Goal: Information Seeking & Learning: Find specific page/section

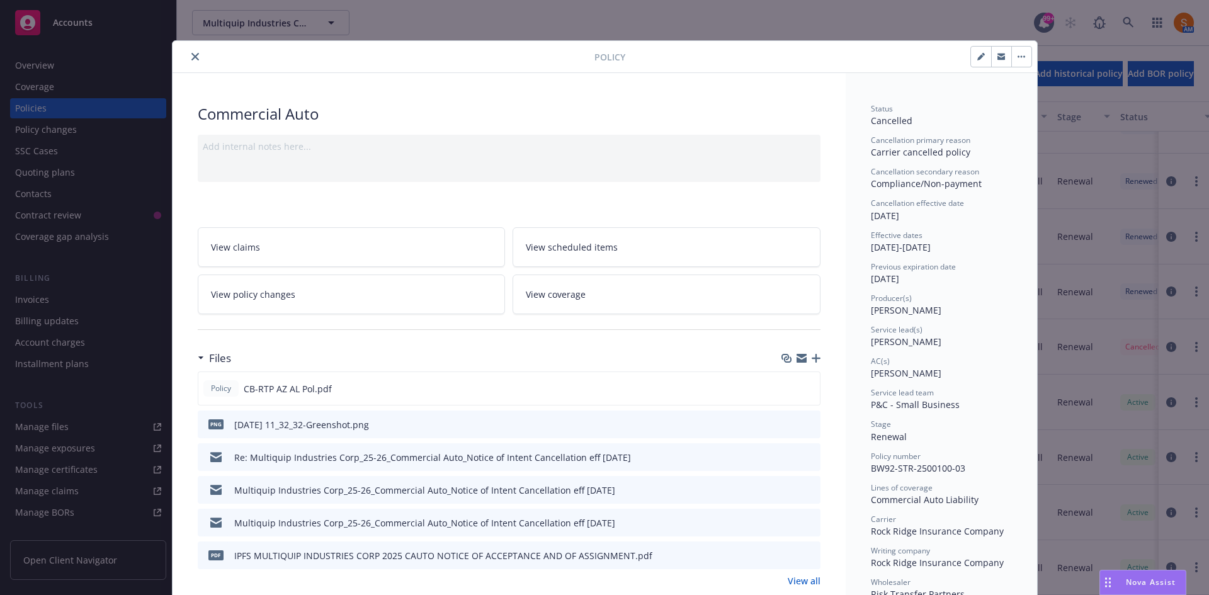
click at [195, 55] on button "close" at bounding box center [195, 56] width 15 height 15
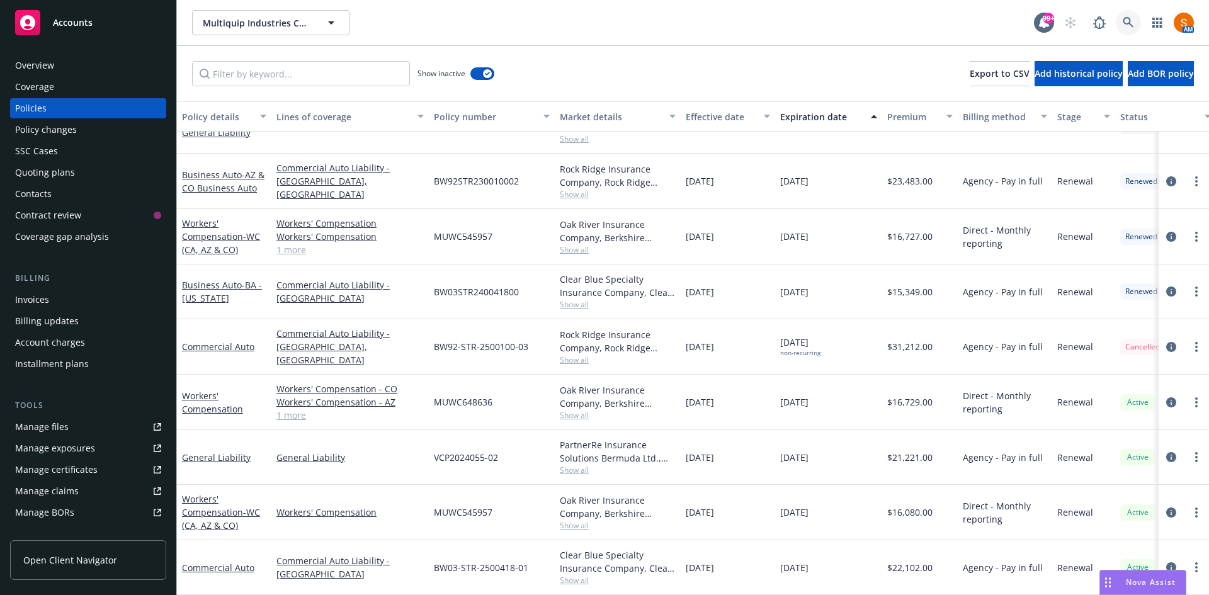
click at [1130, 27] on icon at bounding box center [1128, 22] width 11 height 11
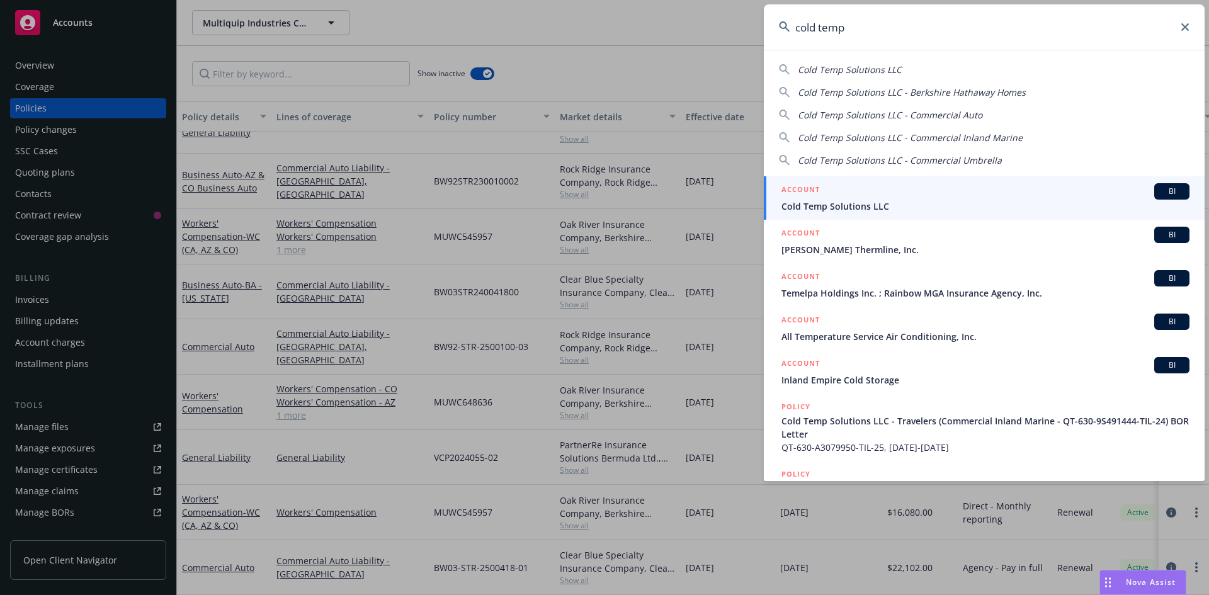
type input "cold temp"
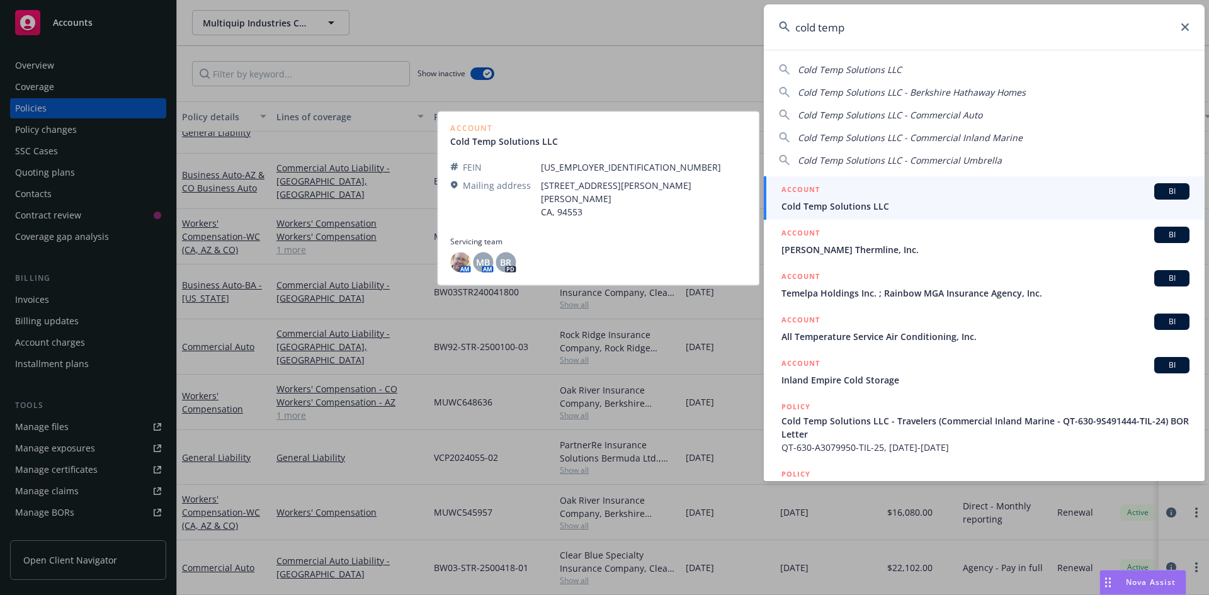
click at [838, 210] on span "Cold Temp Solutions LLC" at bounding box center [985, 206] width 408 height 13
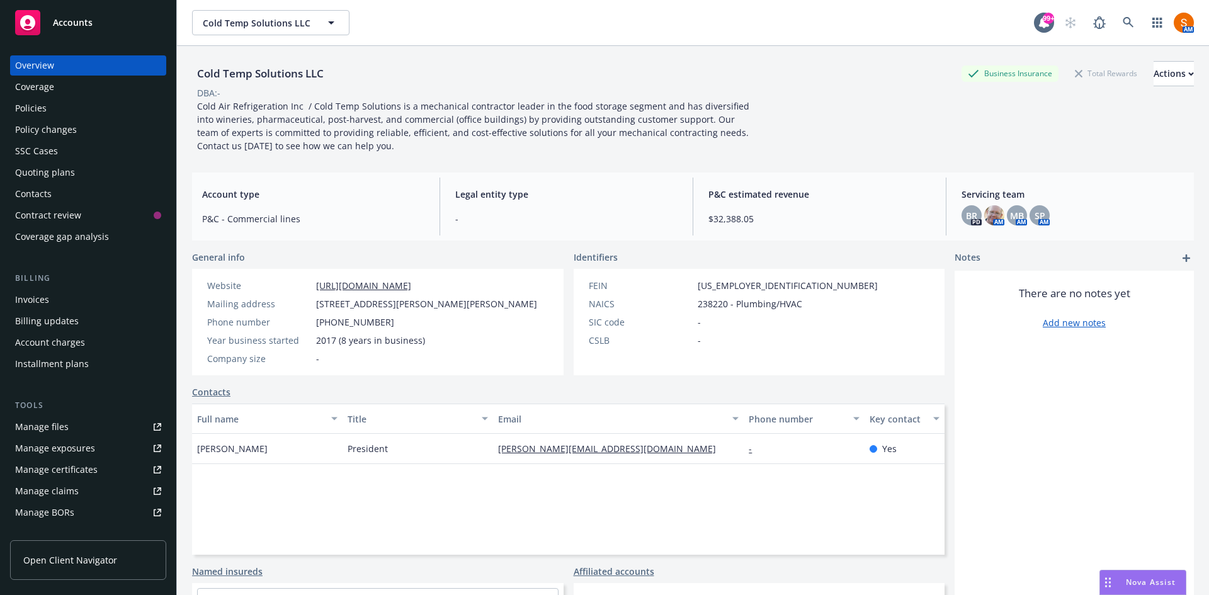
click at [61, 108] on div "Policies" at bounding box center [88, 108] width 146 height 20
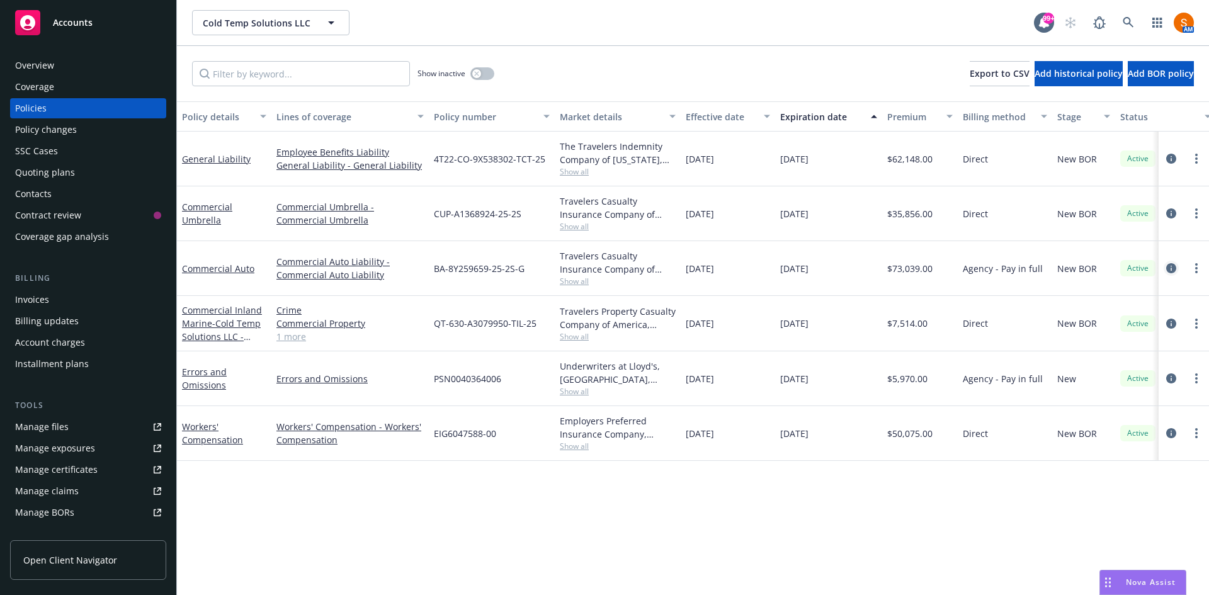
click at [1165, 268] on link "circleInformation" at bounding box center [1171, 268] width 15 height 15
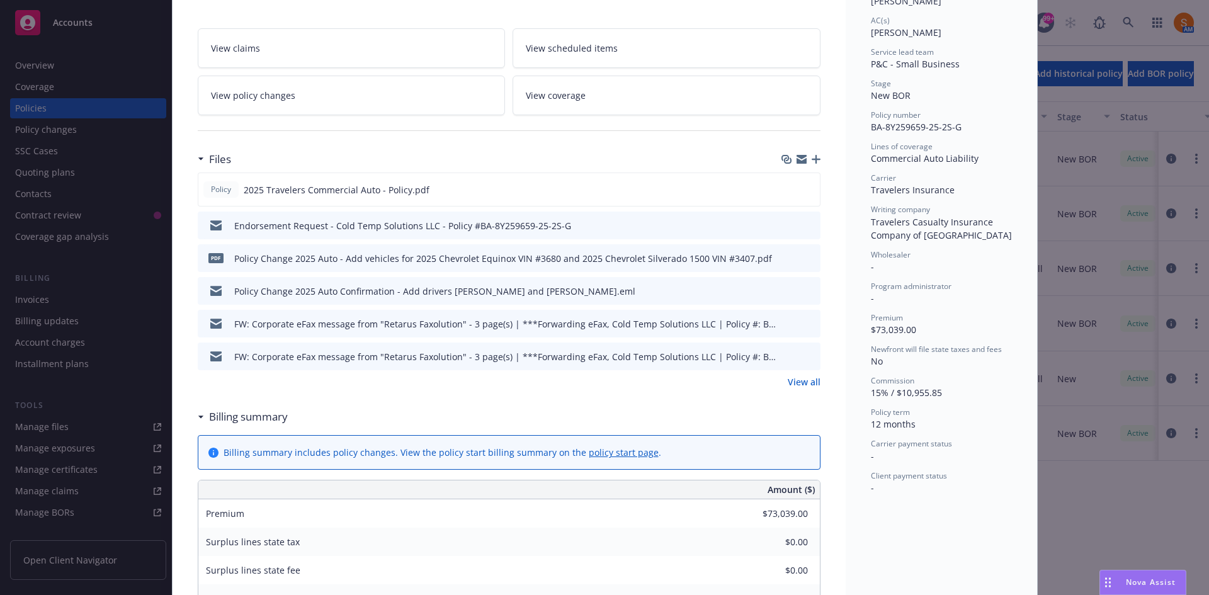
scroll to position [229, 0]
click at [805, 254] on icon "preview file" at bounding box center [808, 256] width 11 height 9
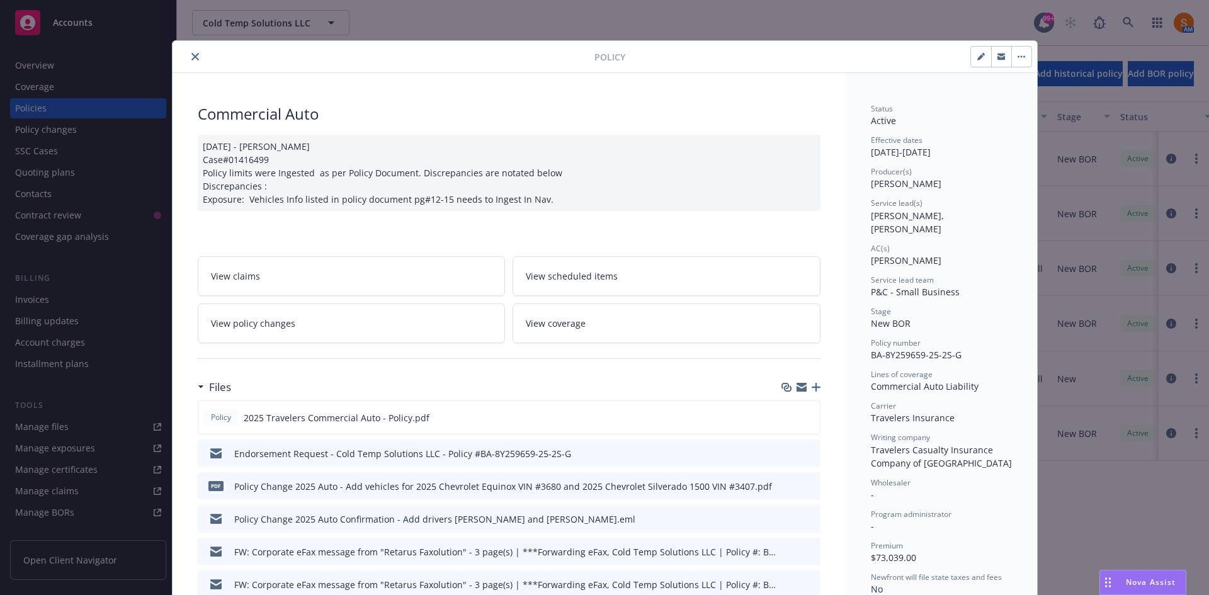
click at [191, 57] on icon "close" at bounding box center [195, 57] width 8 height 8
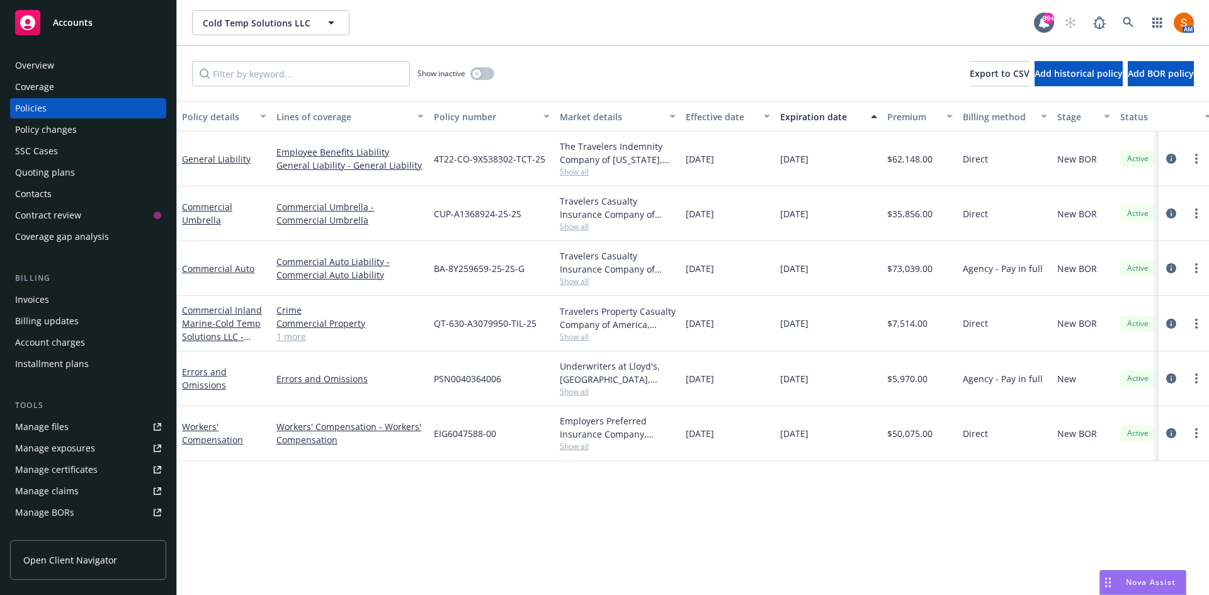
click at [62, 301] on div "Invoices" at bounding box center [88, 300] width 146 height 20
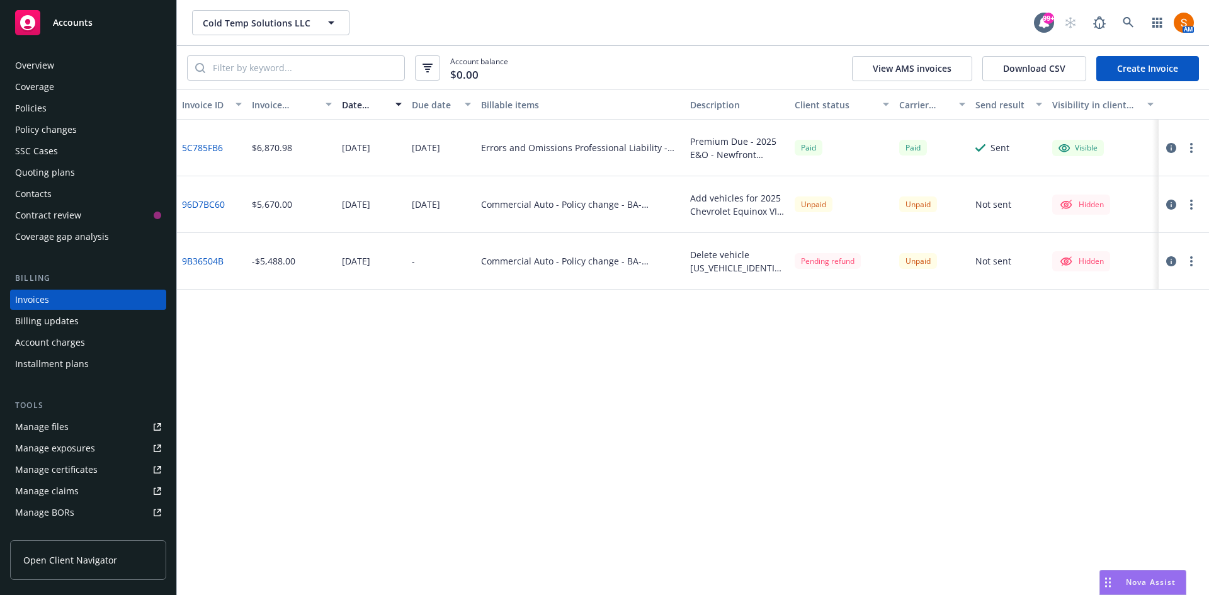
click at [28, 99] on div "Policies" at bounding box center [30, 108] width 31 height 20
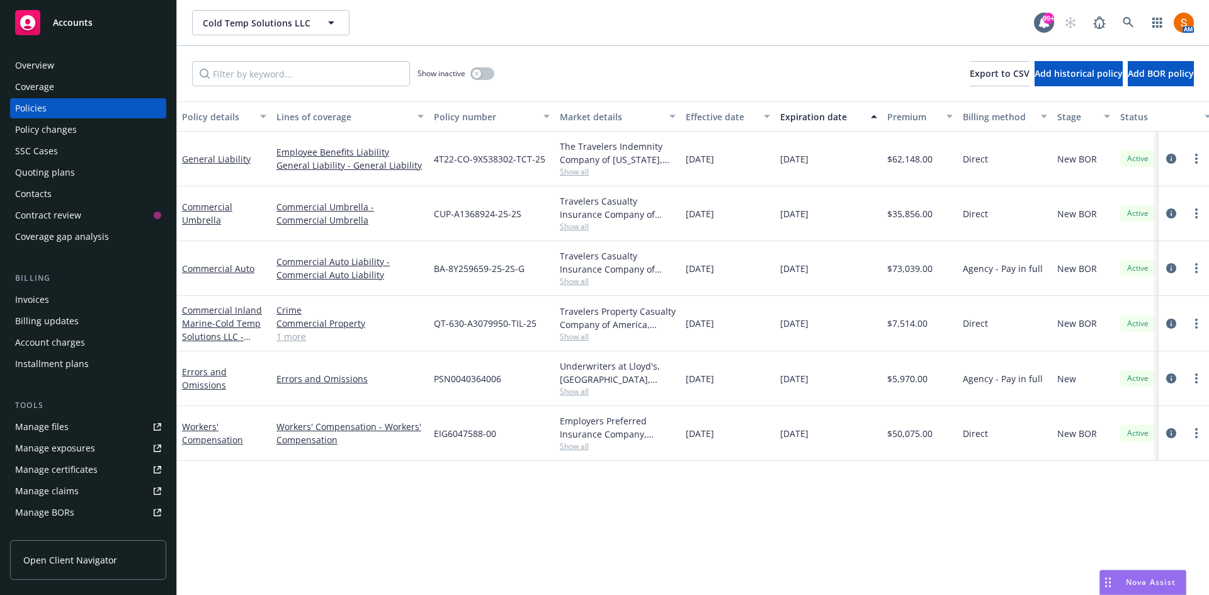
click at [105, 304] on div "Invoices" at bounding box center [88, 300] width 146 height 20
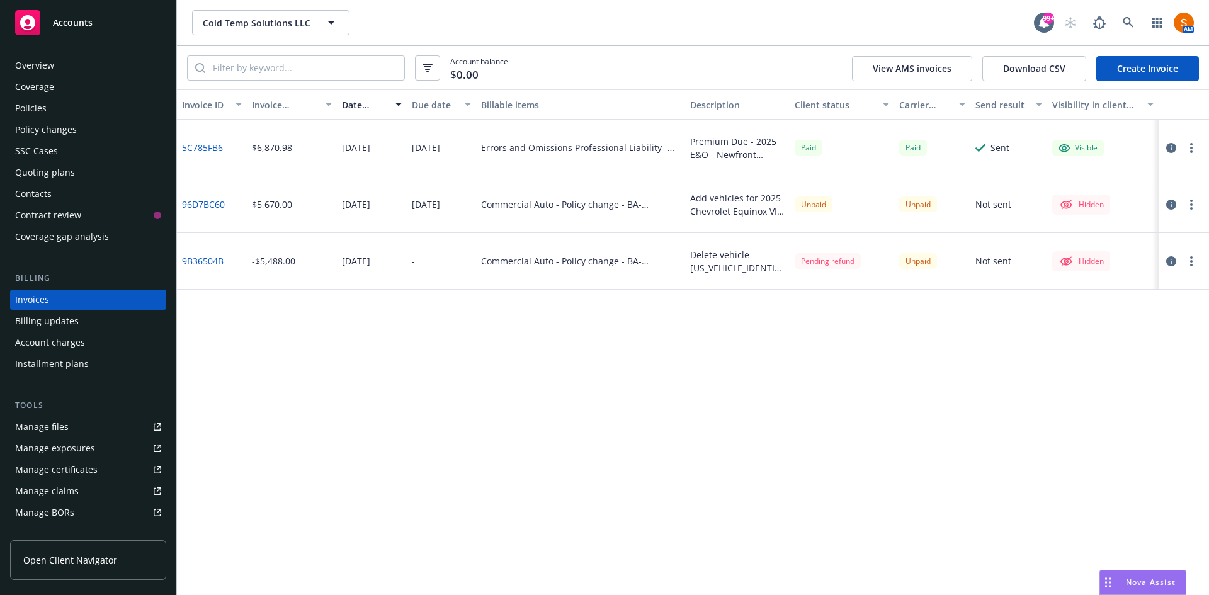
click at [1190, 207] on icon "button" at bounding box center [1191, 205] width 3 height 10
click at [1106, 377] on link "Void" at bounding box center [1118, 381] width 161 height 25
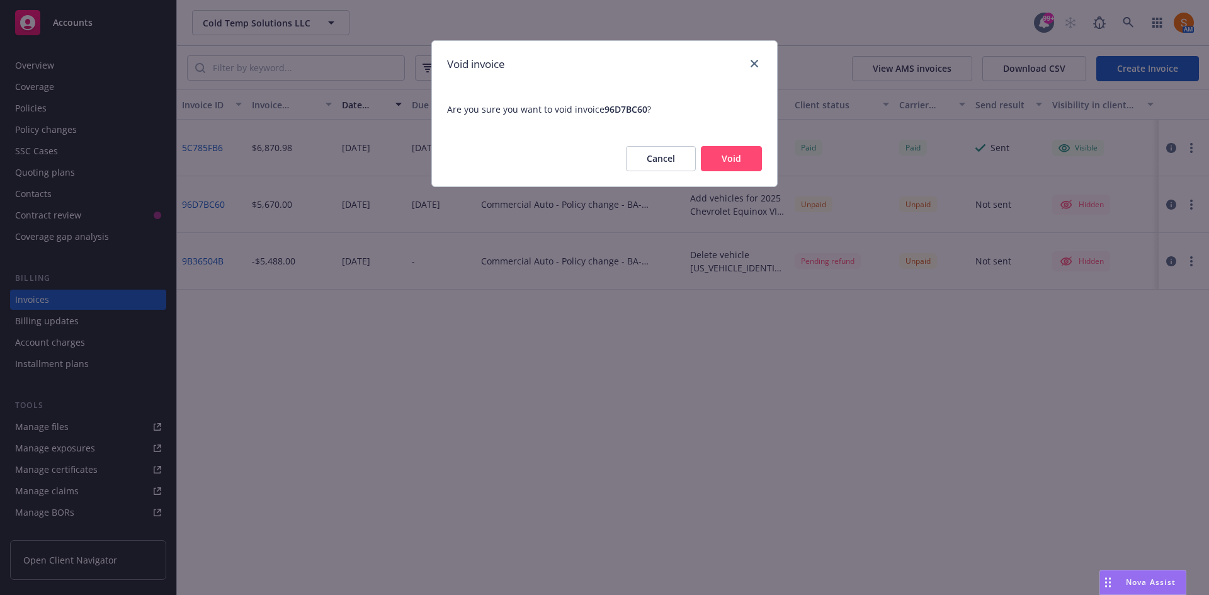
click at [730, 156] on button "Void" at bounding box center [731, 158] width 61 height 25
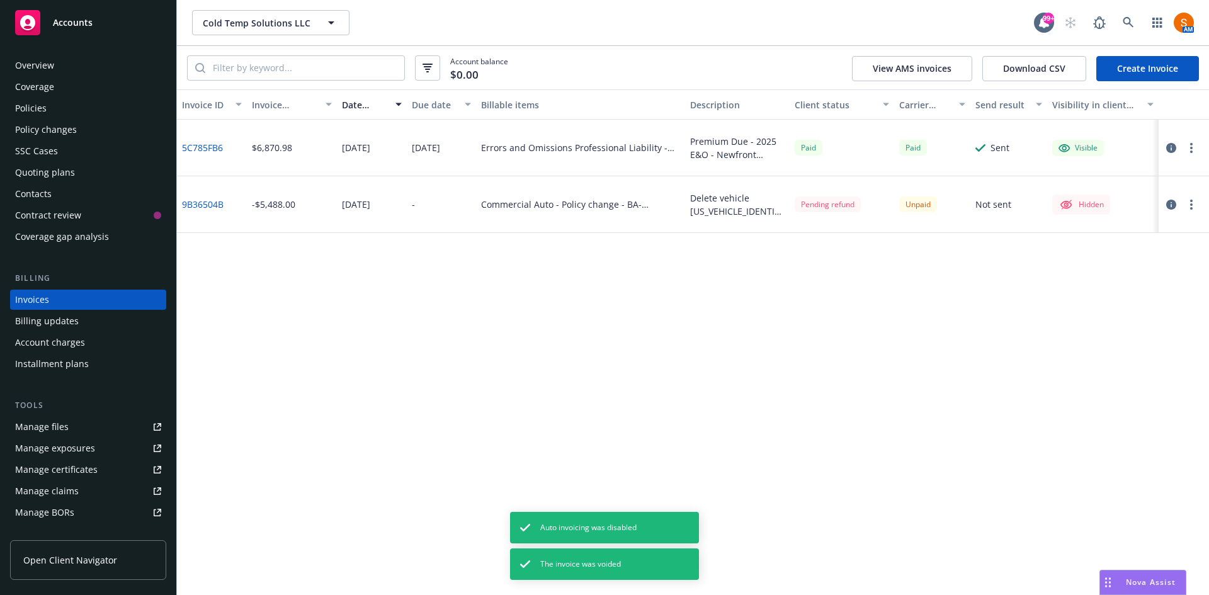
click at [1194, 203] on button "button" at bounding box center [1191, 204] width 15 height 15
click at [1088, 371] on link "Void" at bounding box center [1118, 381] width 161 height 25
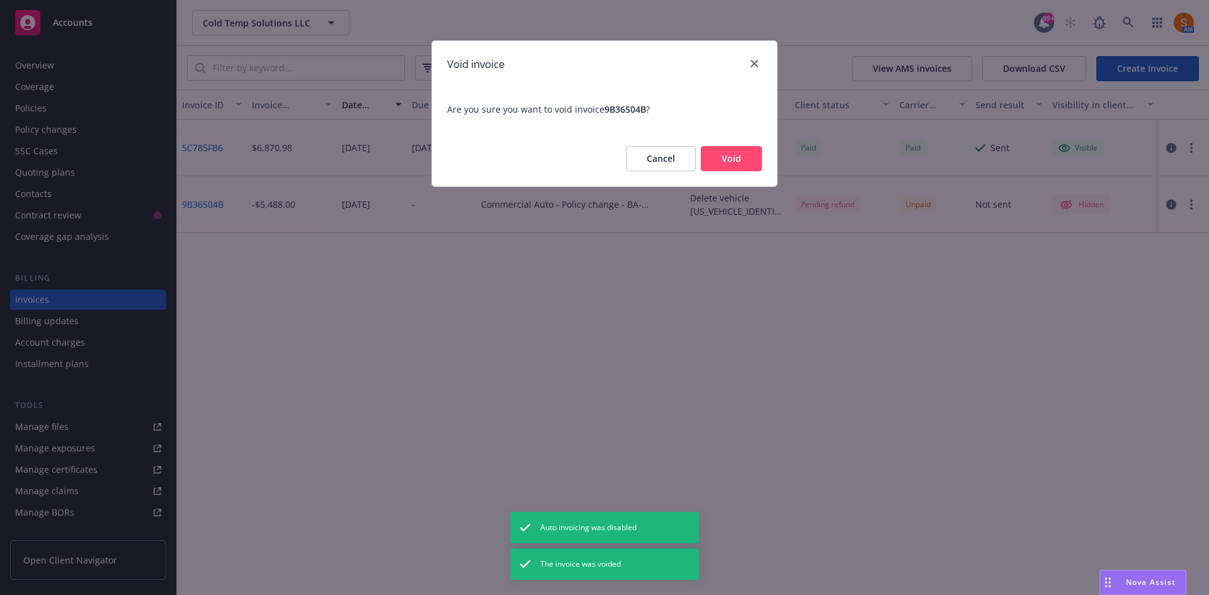
click at [730, 160] on button "Void" at bounding box center [731, 158] width 61 height 25
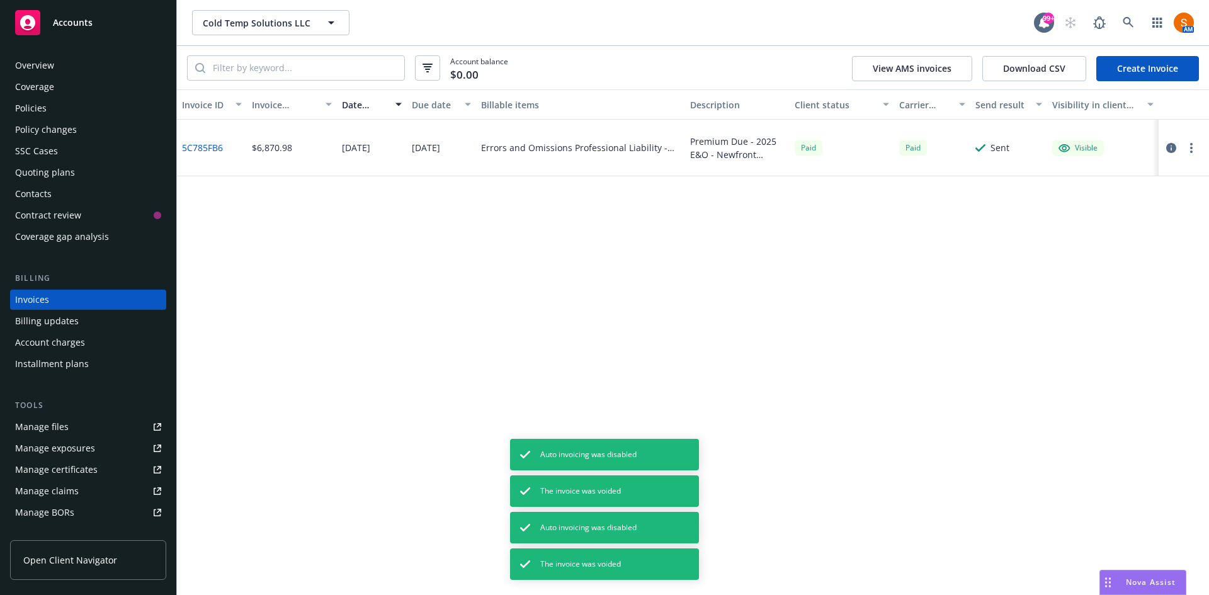
click at [26, 103] on div "Policies" at bounding box center [30, 108] width 31 height 20
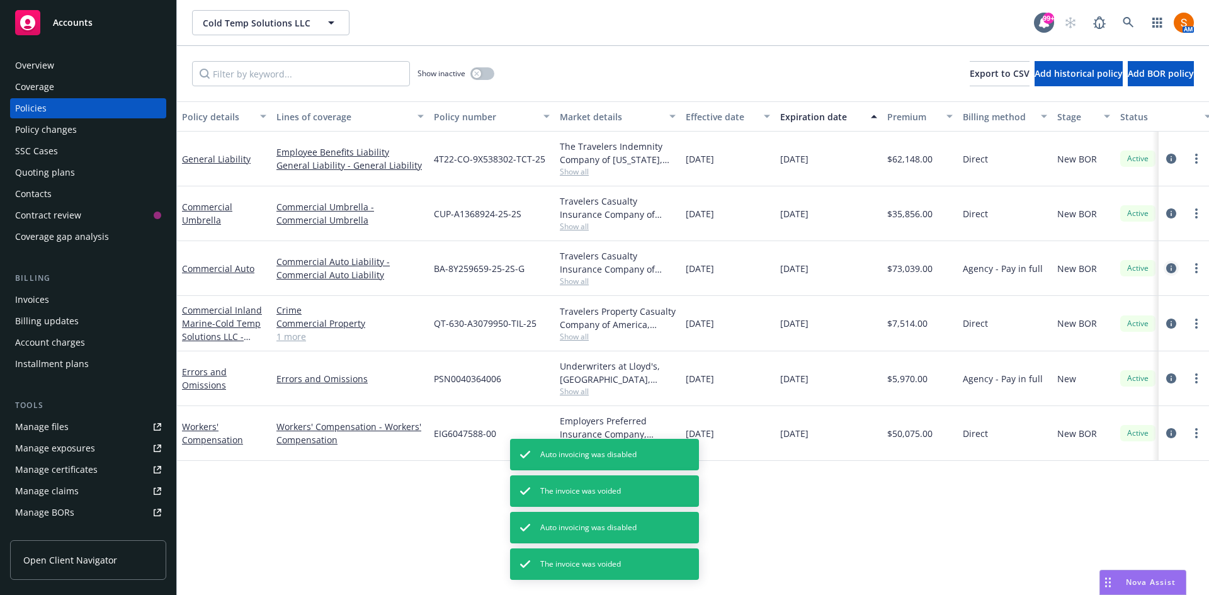
click at [1170, 265] on icon "circleInformation" at bounding box center [1171, 268] width 10 height 10
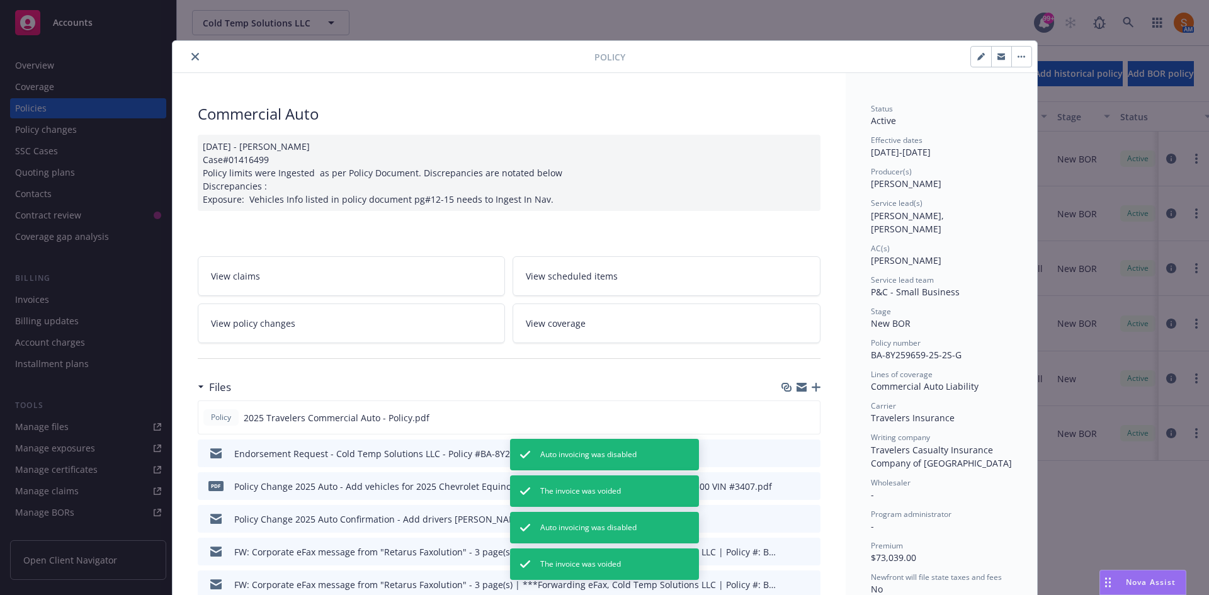
click at [1011, 60] on button "button" at bounding box center [1021, 57] width 20 height 20
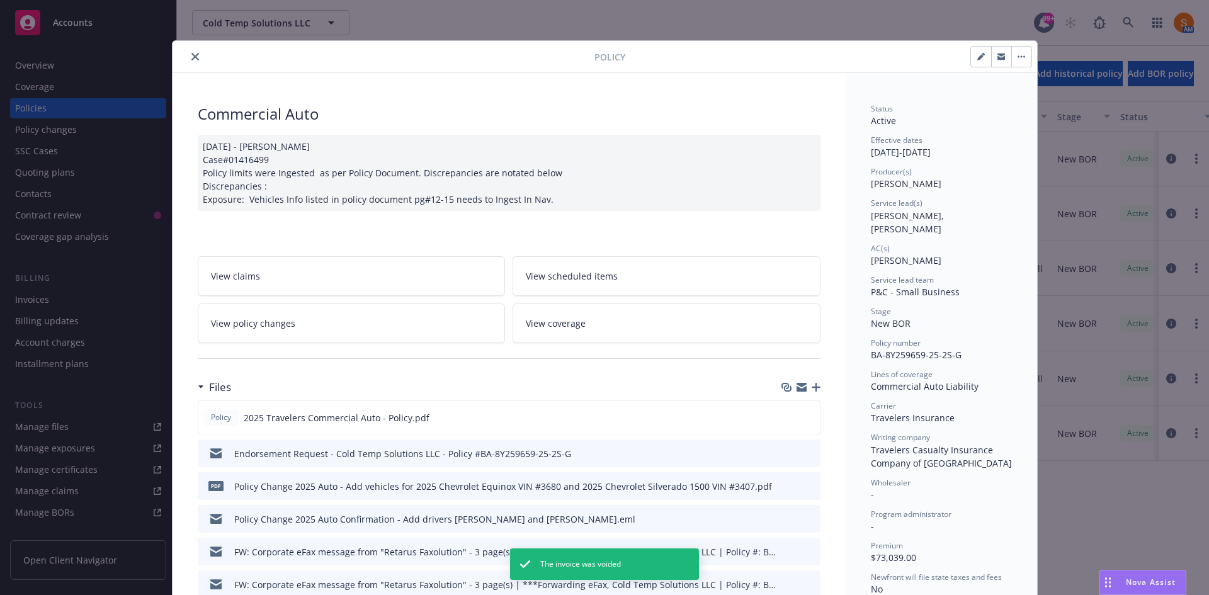
click at [910, 286] on span "P&C - Small Business" at bounding box center [915, 292] width 89 height 12
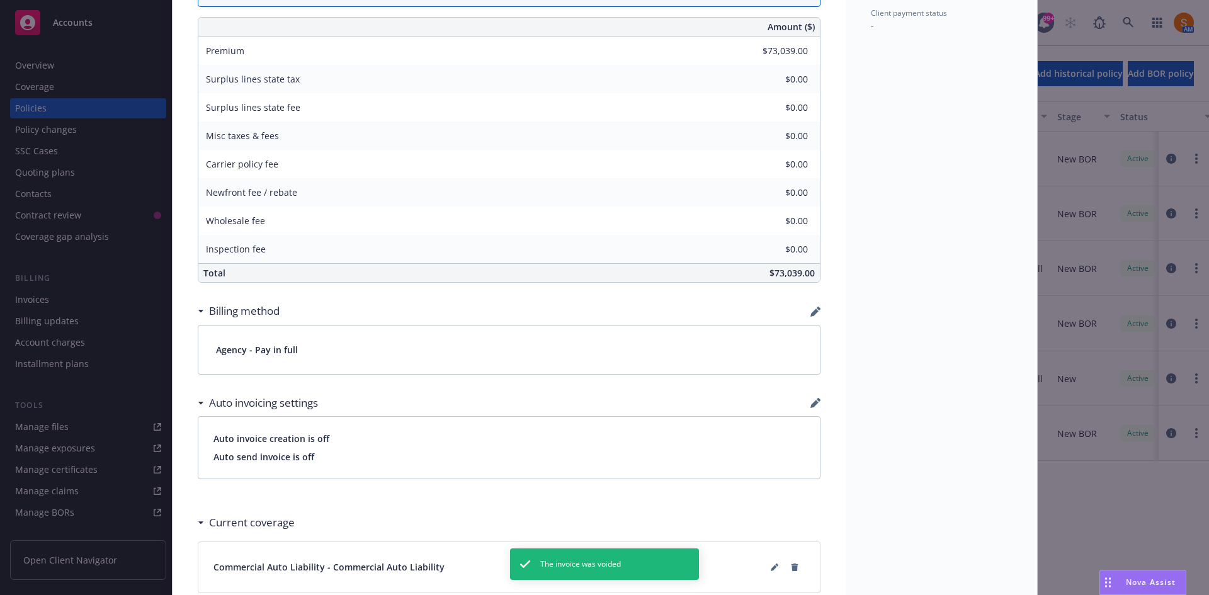
scroll to position [692, 0]
click at [814, 311] on icon "button" at bounding box center [815, 310] width 10 height 10
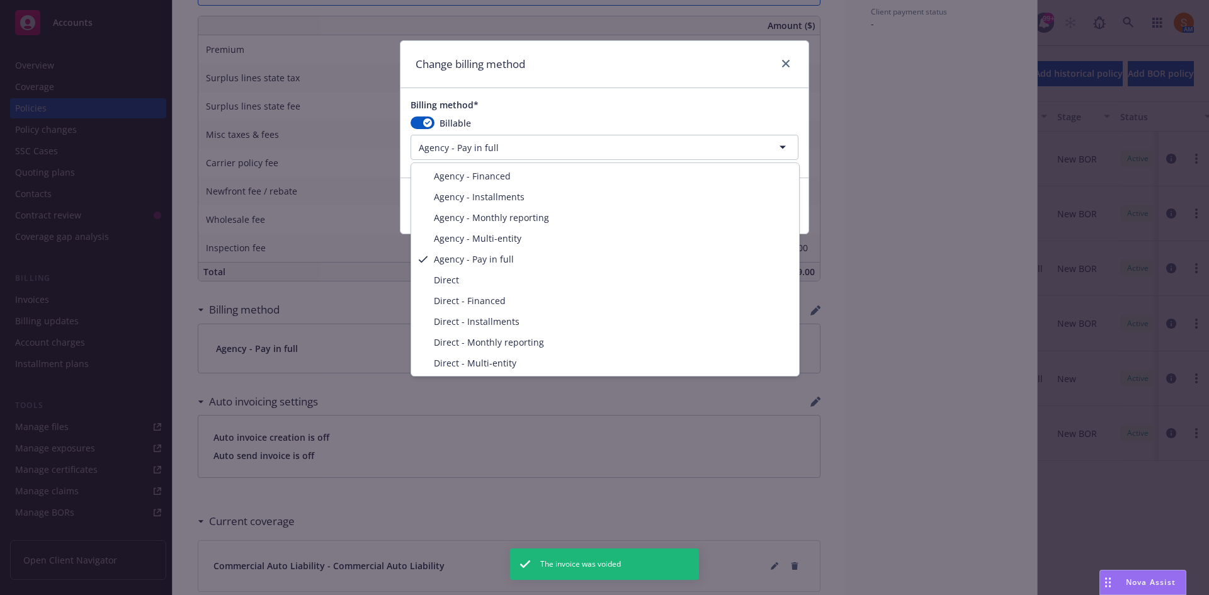
click at [540, 150] on html "Accounts Overview Coverage Policies Policy changes SSC Cases Quoting plans Cont…" at bounding box center [604, 297] width 1209 height 595
select select "DIRECT"
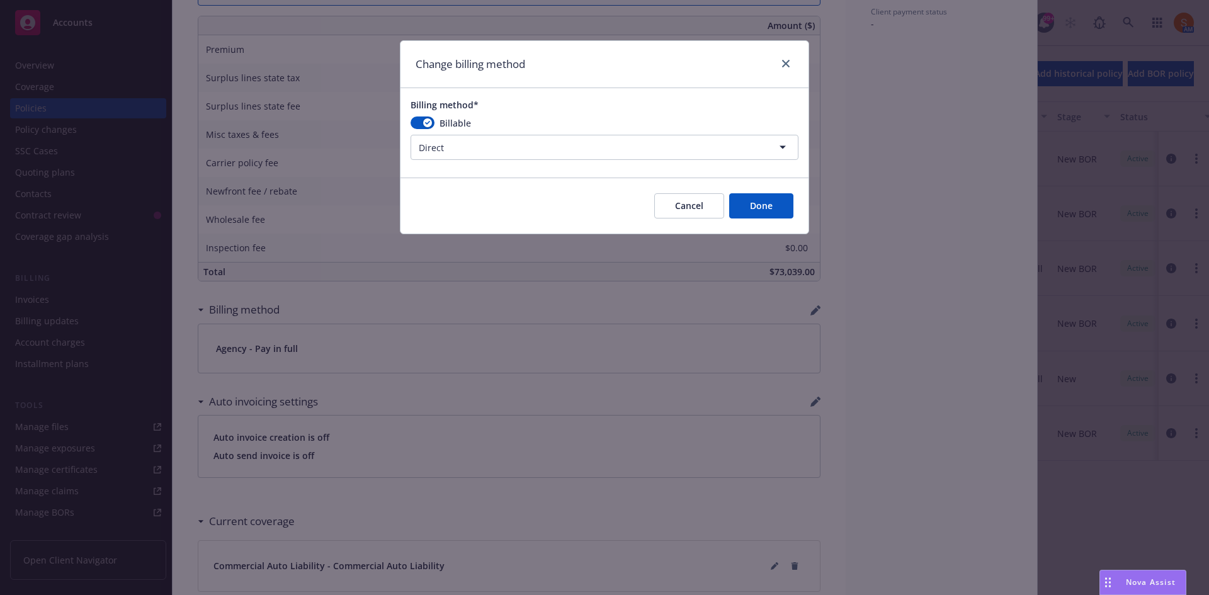
click at [752, 203] on button "Done" at bounding box center [761, 205] width 64 height 25
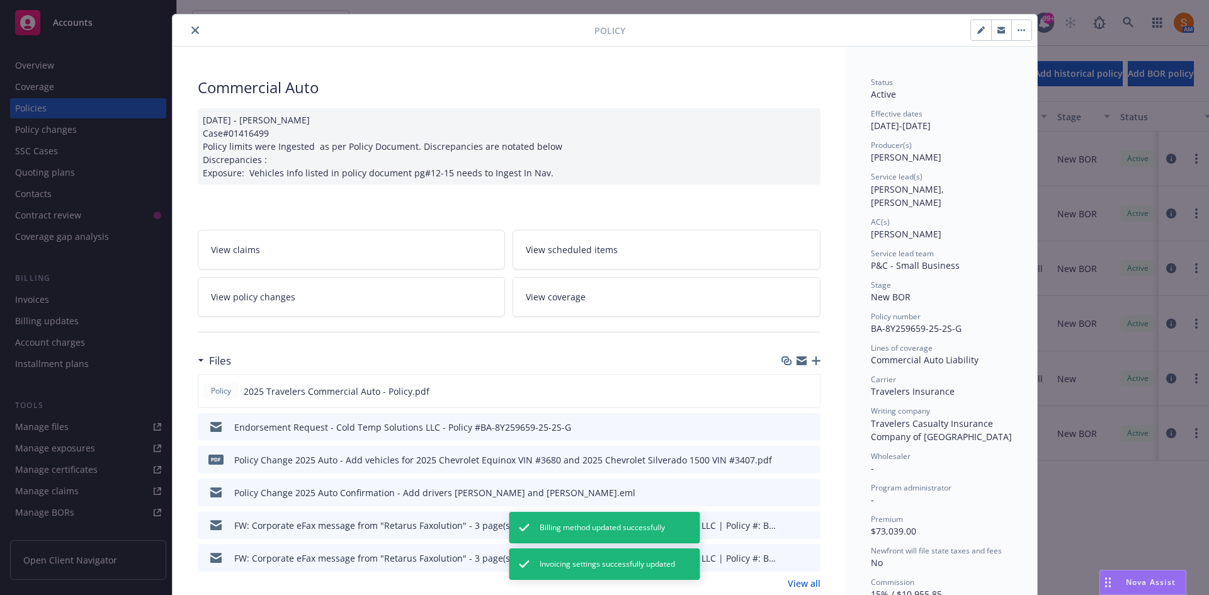
scroll to position [0, 0]
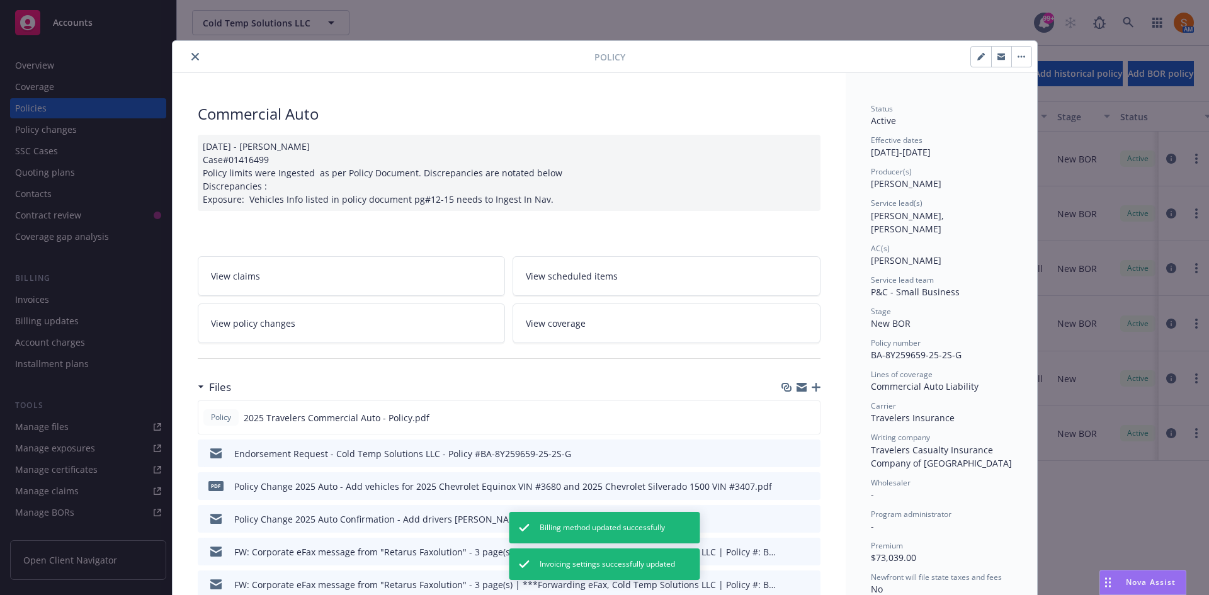
click at [191, 57] on icon "close" at bounding box center [195, 57] width 8 height 8
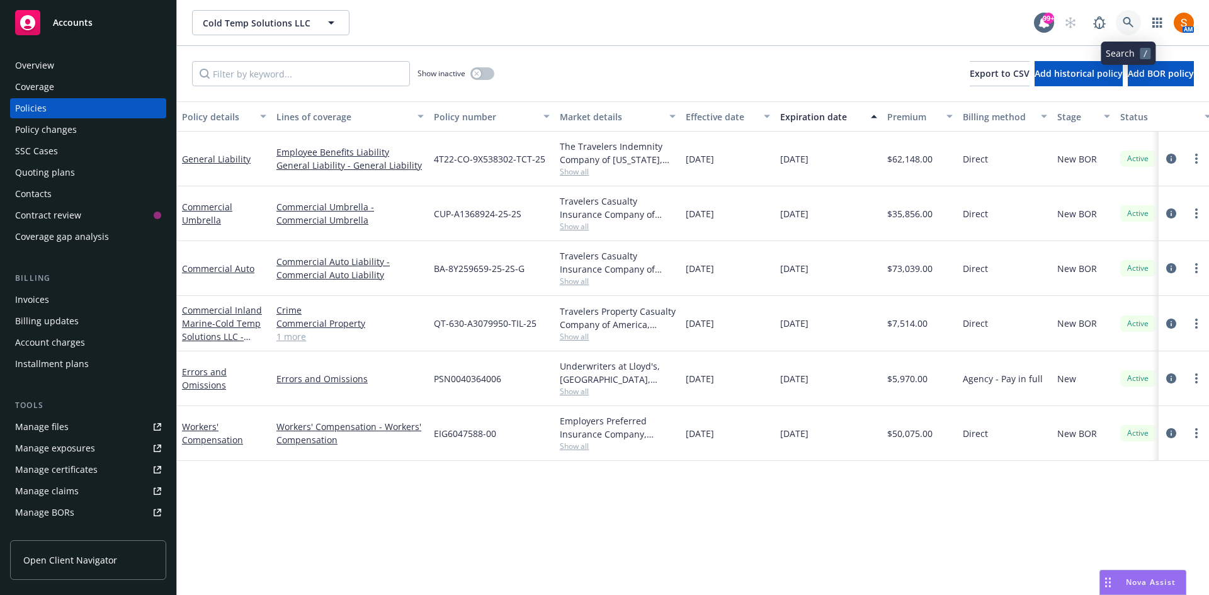
click at [1131, 26] on icon at bounding box center [1128, 22] width 11 height 11
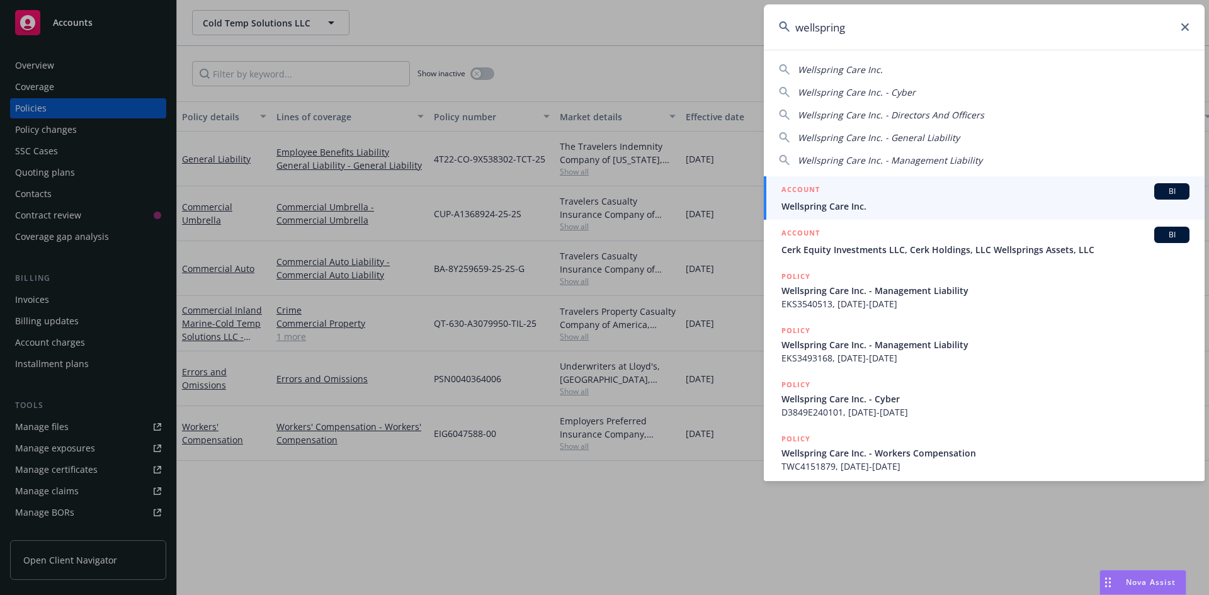
type input "wellspring"
click at [868, 193] on div "ACCOUNT BI" at bounding box center [985, 191] width 408 height 16
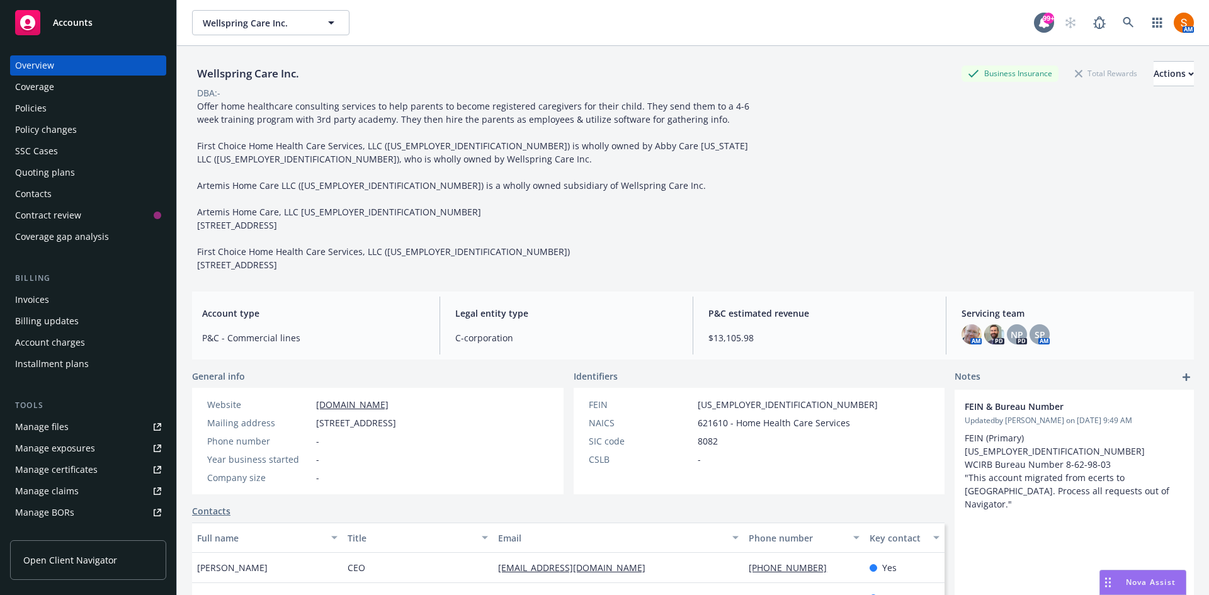
click at [88, 113] on div "Policies" at bounding box center [88, 108] width 146 height 20
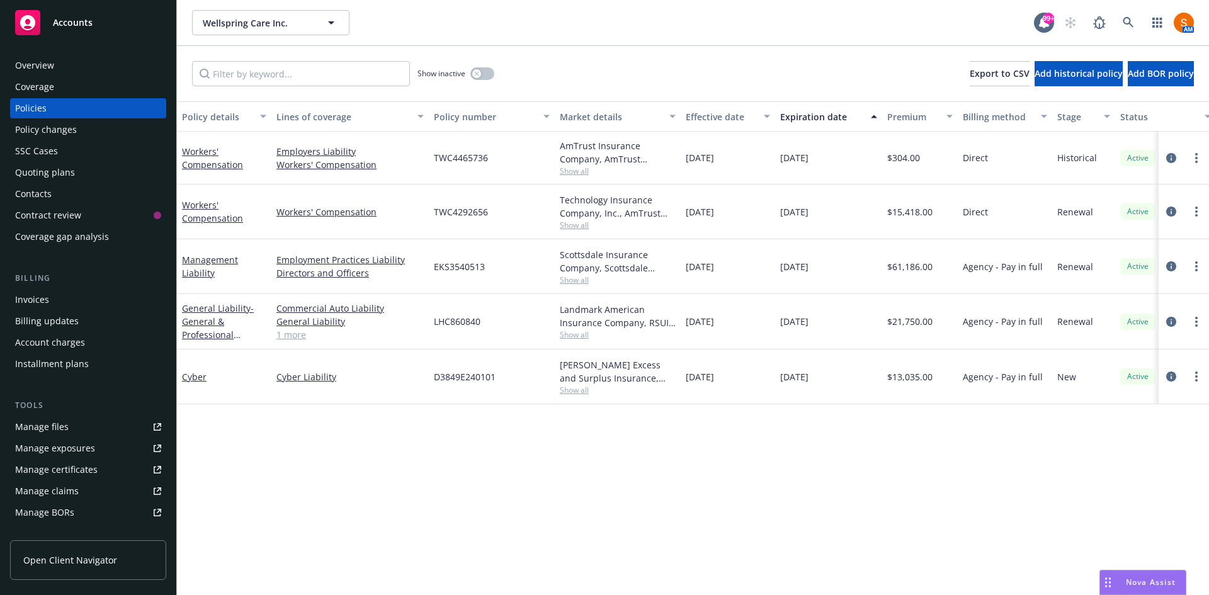
click at [574, 171] on span "Show all" at bounding box center [618, 171] width 116 height 11
click at [669, 151] on div "AmTrust Insurance Company, AmTrust Financial Services" at bounding box center [618, 152] width 116 height 26
click at [586, 171] on span "Show all" at bounding box center [618, 171] width 116 height 11
click at [617, 83] on div "Show inactive Export to CSV Add historical policy Add BOR policy" at bounding box center [693, 73] width 1032 height 55
click at [584, 173] on span "Show all" at bounding box center [618, 171] width 116 height 11
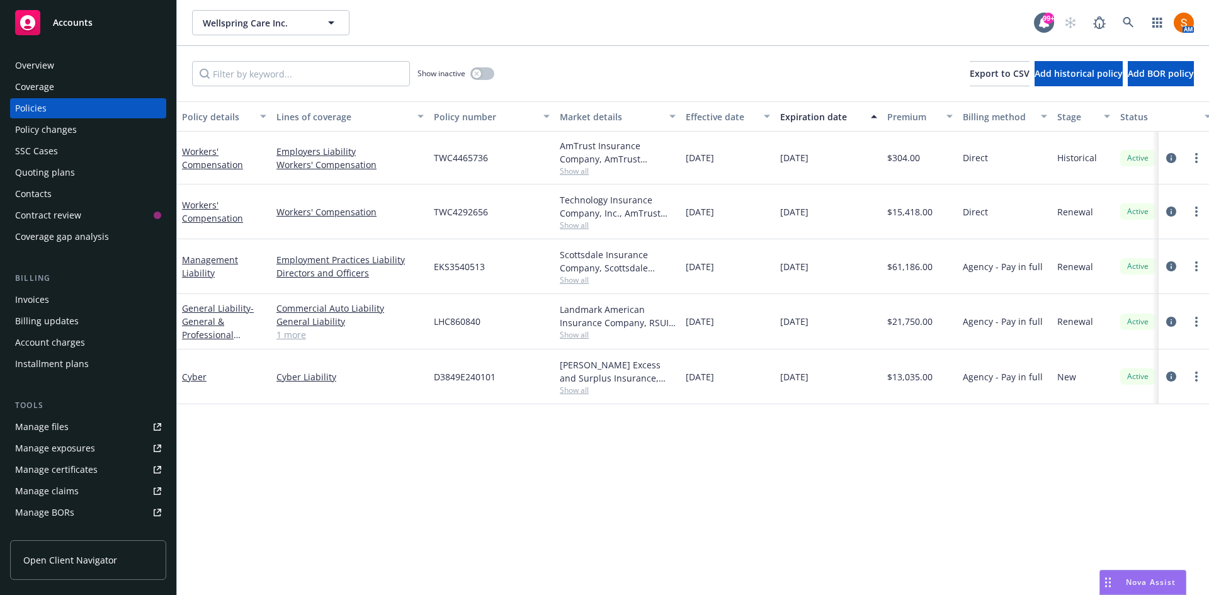
click at [618, 76] on div "Show inactive Export to CSV Add historical policy Add BOR policy" at bounding box center [693, 73] width 1032 height 55
click at [579, 230] on span "Show all" at bounding box center [618, 225] width 116 height 11
click at [748, 215] on div "[DATE]" at bounding box center [728, 211] width 94 height 55
click at [582, 227] on span "Show all" at bounding box center [618, 225] width 116 height 11
click at [820, 225] on div "[DATE]" at bounding box center [828, 211] width 107 height 55
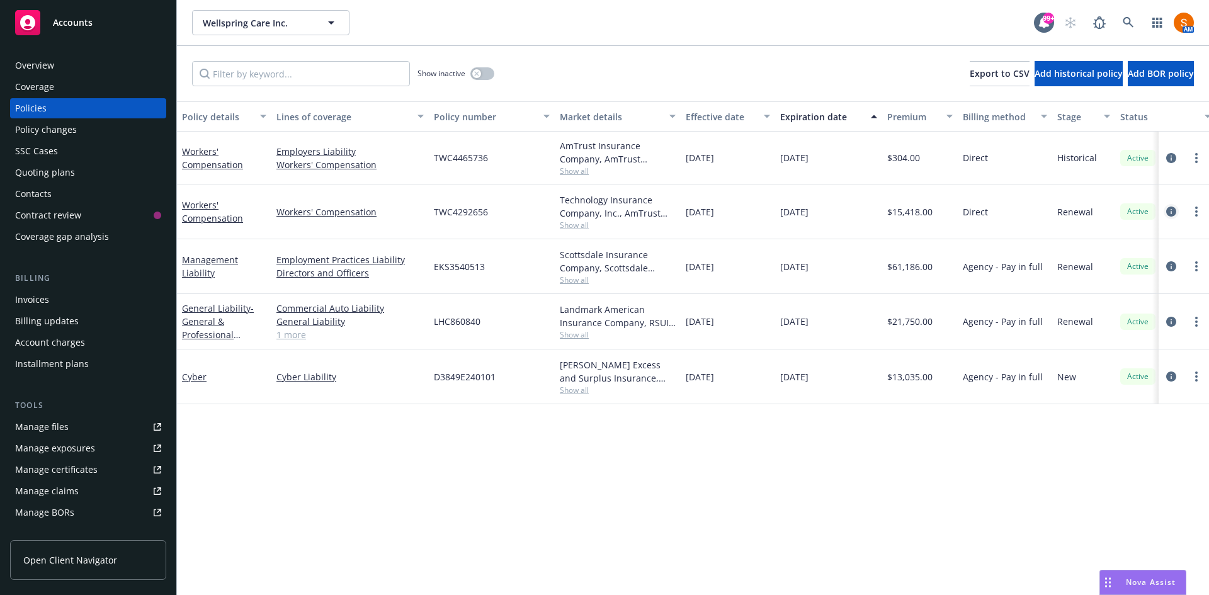
click at [1169, 210] on icon "circleInformation" at bounding box center [1171, 212] width 10 height 10
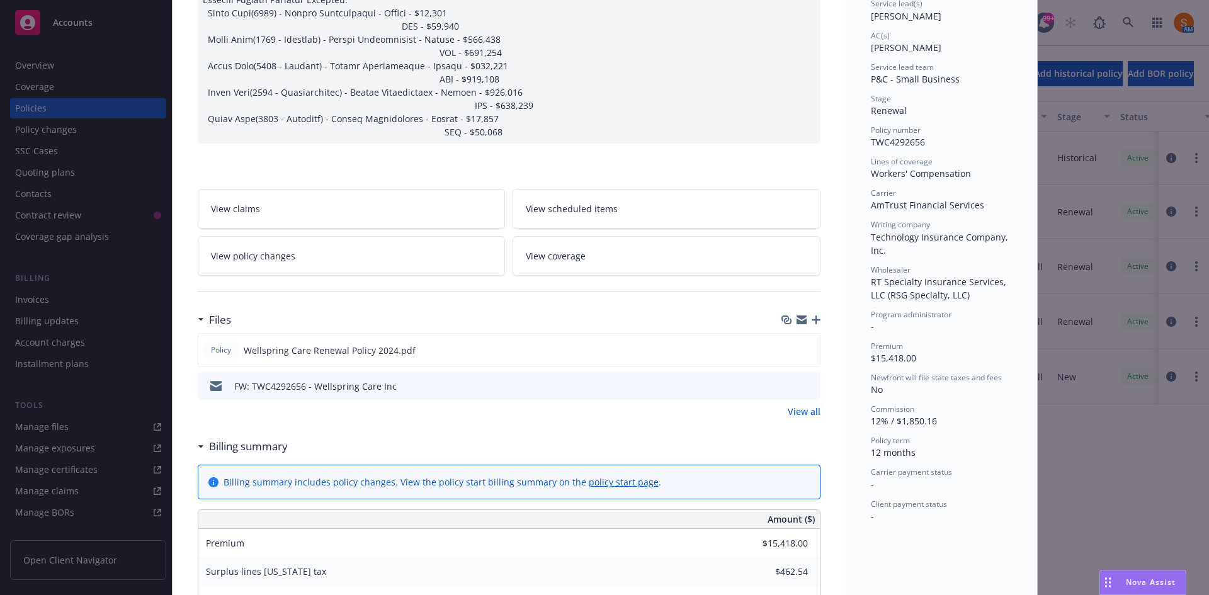
scroll to position [200, 0]
click at [805, 344] on icon "preview file" at bounding box center [807, 348] width 11 height 9
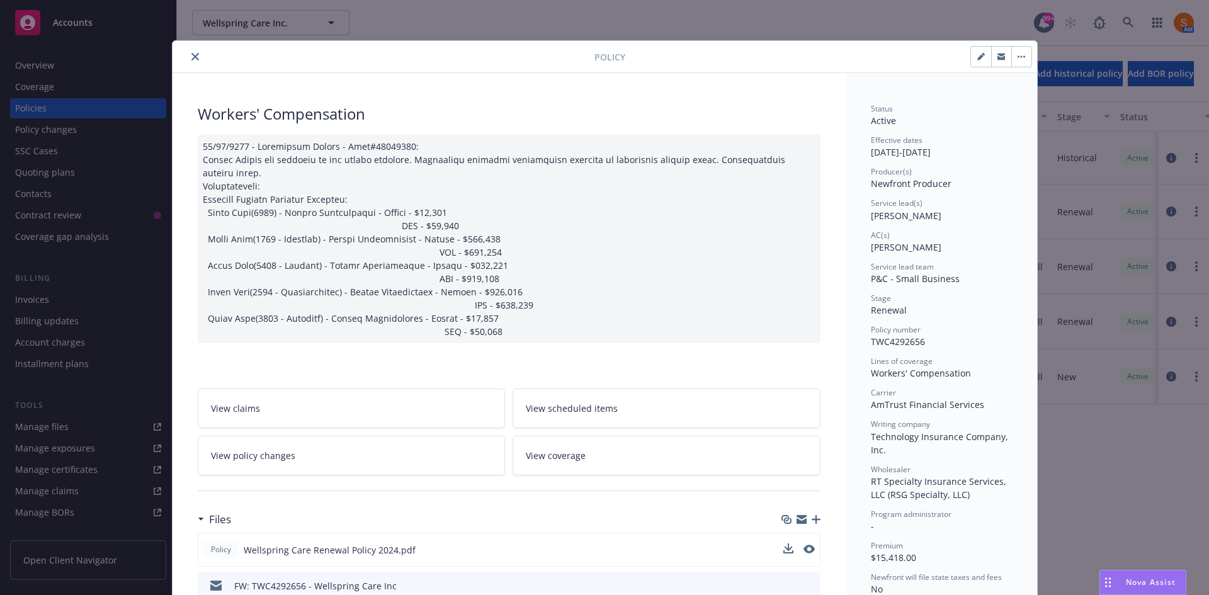
click at [195, 60] on button "close" at bounding box center [195, 56] width 15 height 15
